Goal: Task Accomplishment & Management: Use online tool/utility

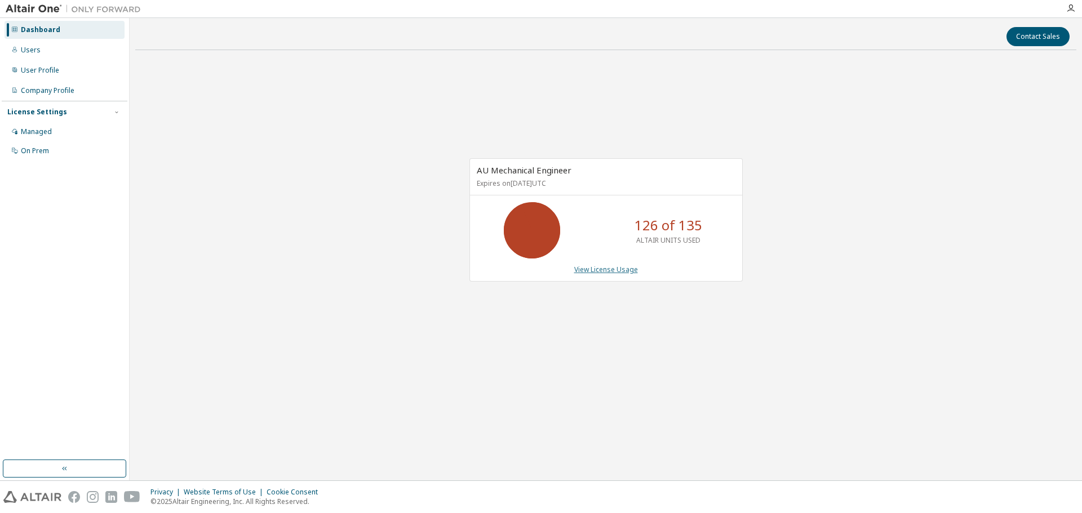
click at [603, 272] on link "View License Usage" at bounding box center [606, 270] width 64 height 10
